Goal: Communication & Community: Ask a question

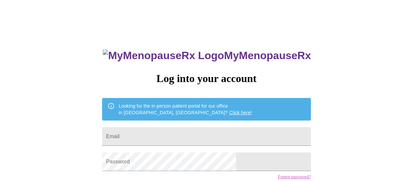
type input "[EMAIL_ADDRESS][DOMAIN_NAME]"
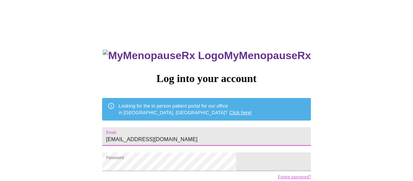
scroll to position [52, 0]
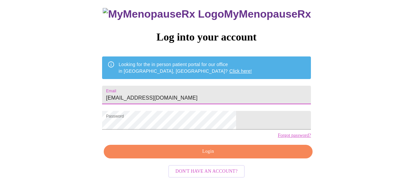
click at [225, 152] on span "Login" at bounding box center [209, 152] width 194 height 8
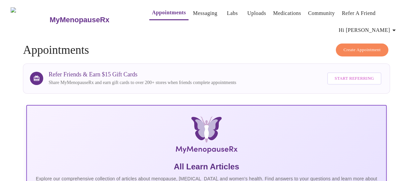
click at [387, 28] on span "Hi [PERSON_NAME]" at bounding box center [368, 30] width 59 height 9
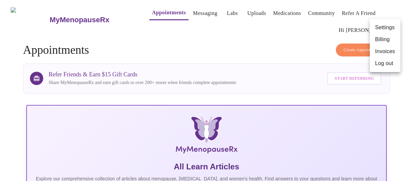
click at [197, 9] on div at bounding box center [209, 90] width 418 height 181
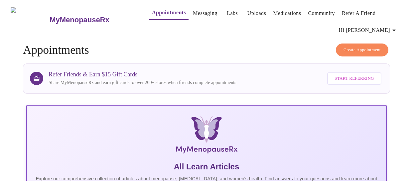
click at [193, 10] on link "Messaging" at bounding box center [205, 13] width 24 height 9
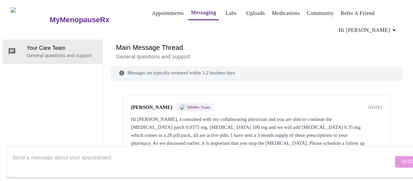
scroll to position [42, 0]
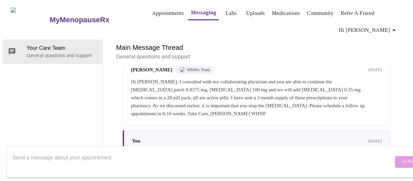
click at [153, 151] on textarea "Send a message about your appointment" at bounding box center [202, 161] width 381 height 21
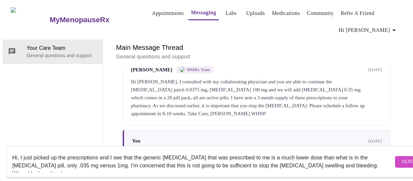
scroll to position [4, 0]
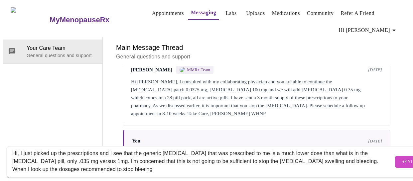
click at [286, 156] on textarea "Hi, I just picked up the prescriptions and I see that the generic [MEDICAL_DATA…" at bounding box center [202, 161] width 381 height 21
click at [288, 156] on textarea "Hi, I just picked up the prescriptions and I see that the generic [MEDICAL_DATA…" at bounding box center [202, 161] width 381 height 21
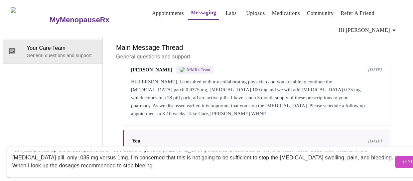
drag, startPoint x: 123, startPoint y: 164, endPoint x: 106, endPoint y: 161, distance: 17.3
click at [106, 161] on textarea "Hi, I just picked up the prescriptions and I see that the generic [MEDICAL_DATA…" at bounding box center [202, 161] width 381 height 21
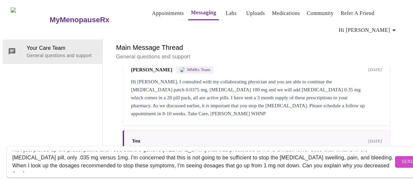
scroll to position [12, 0]
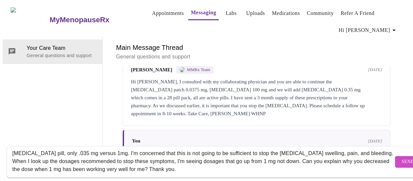
type textarea "Hi, I just picked up the prescriptions and I see that the generic [MEDICAL_DATA…"
click at [402, 158] on span "Send" at bounding box center [408, 162] width 13 height 8
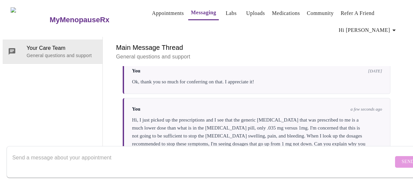
scroll to position [114, 0]
click at [382, 155] on form "Send" at bounding box center [216, 162] width 419 height 32
click at [236, 151] on textarea "Send a message about your appointment" at bounding box center [202, 161] width 381 height 21
type textarea "Y"
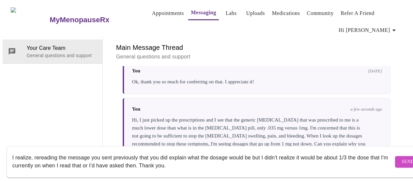
type textarea "I realize, rereading the message you sent previously that you did explain what …"
click at [395, 156] on button "Send" at bounding box center [408, 162] width 26 height 12
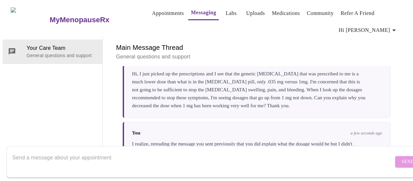
scroll to position [34, 0]
click at [186, 151] on textarea "Send a message about your appointment" at bounding box center [202, 161] width 381 height 21
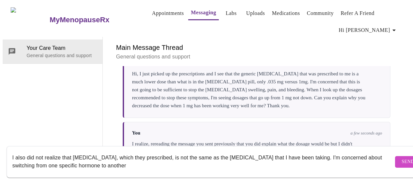
click at [149, 152] on textarea "I also did not realize that [MEDICAL_DATA], which they prescribed, is not the s…" at bounding box center [202, 161] width 381 height 21
click at [199, 160] on textarea "I also did not realize that [MEDICAL_DATA], which they gave me at the Safeway p…" at bounding box center [202, 161] width 381 height 21
click at [197, 160] on textarea "I also did not realize that [MEDICAL_DATA], which they gave me at the Safeway p…" at bounding box center [202, 161] width 381 height 21
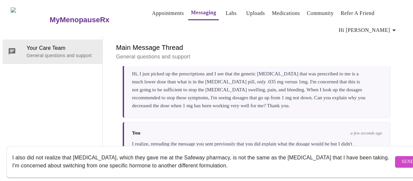
type textarea "I also did not realize that [MEDICAL_DATA], which they gave me at the Safeway p…"
click at [402, 158] on span "Send" at bounding box center [408, 162] width 13 height 8
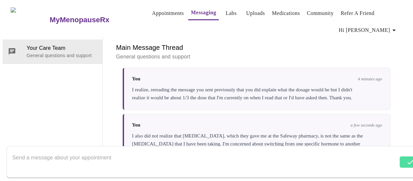
scroll to position [226, 0]
click at [236, 132] on div "I also did not realize that [MEDICAL_DATA], which they gave me at the Safeway p…" at bounding box center [257, 144] width 250 height 24
click at [247, 154] on textarea "Send a message about your appointment" at bounding box center [202, 161] width 381 height 21
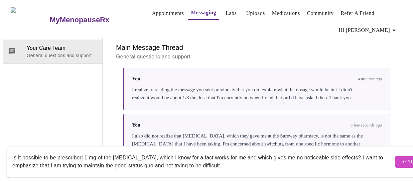
click at [178, 160] on textarea "Is it possible to be prescribed 1 mg of the [MEDICAL_DATA], which I know for a …" at bounding box center [202, 161] width 381 height 21
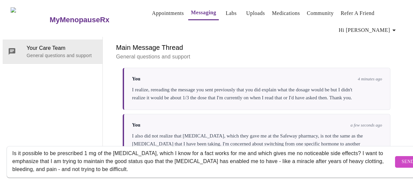
click at [126, 164] on textarea "Is it possible to be prescribed 1 mg of the [MEDICAL_DATA], which I know for a …" at bounding box center [202, 161] width 381 height 21
click at [242, 164] on textarea "Is it possible to be prescribed 1 mg of the [MEDICAL_DATA], which I know for a …" at bounding box center [202, 161] width 381 height 21
type textarea "Is it possible to be prescribed 1 mg of the [MEDICAL_DATA], which I know for a …"
click at [402, 158] on span "Send" at bounding box center [408, 162] width 13 height 8
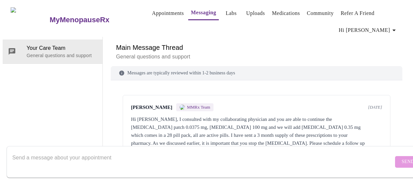
scroll to position [0, 0]
click at [387, 28] on span "Hi [PERSON_NAME]" at bounding box center [368, 30] width 59 height 9
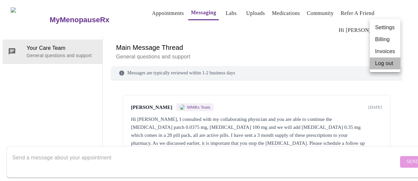
click at [381, 65] on li "Log out" at bounding box center [385, 64] width 31 height 12
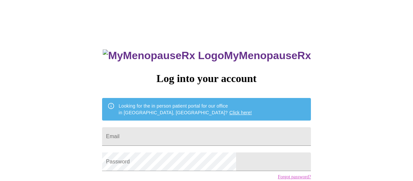
type input "[EMAIL_ADDRESS][DOMAIN_NAME]"
